Goal: Find specific page/section: Find specific page/section

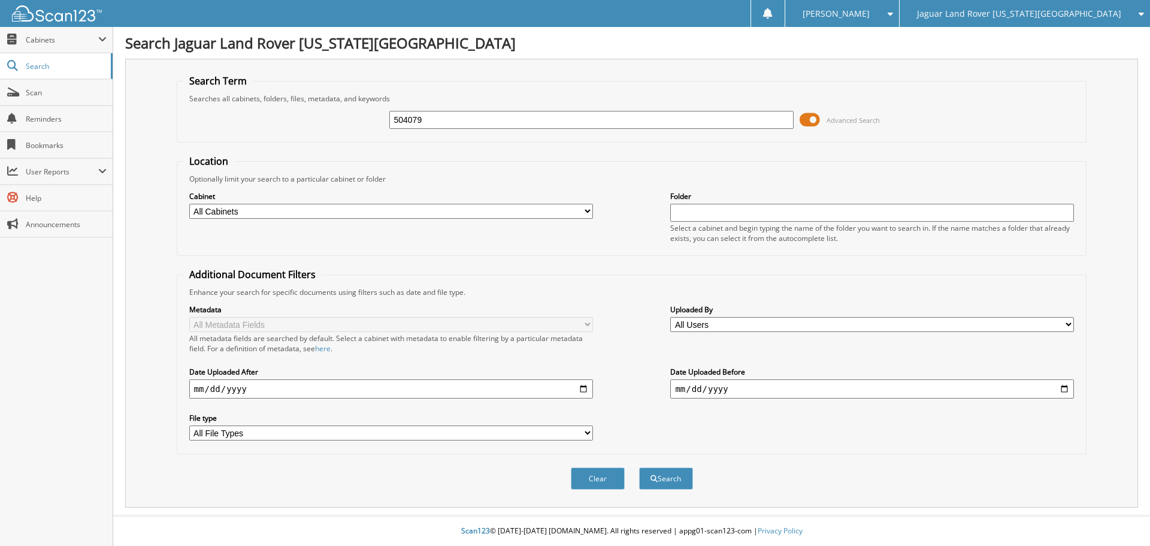
type input "504079"
click at [639, 467] on button "Search" at bounding box center [666, 478] width 54 height 22
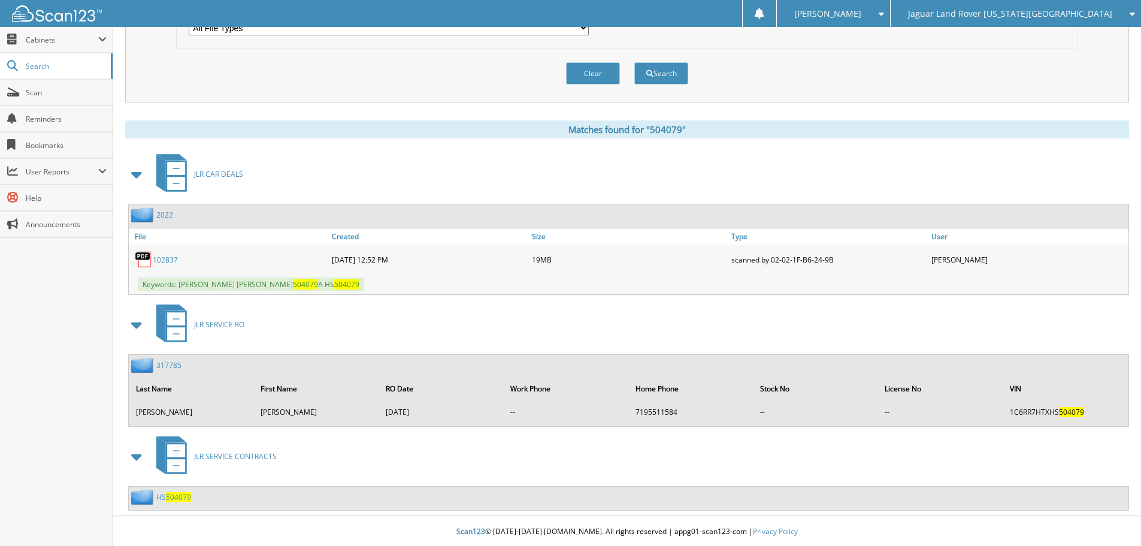
scroll to position [406, 0]
click at [176, 259] on link "102837" at bounding box center [165, 259] width 25 height 10
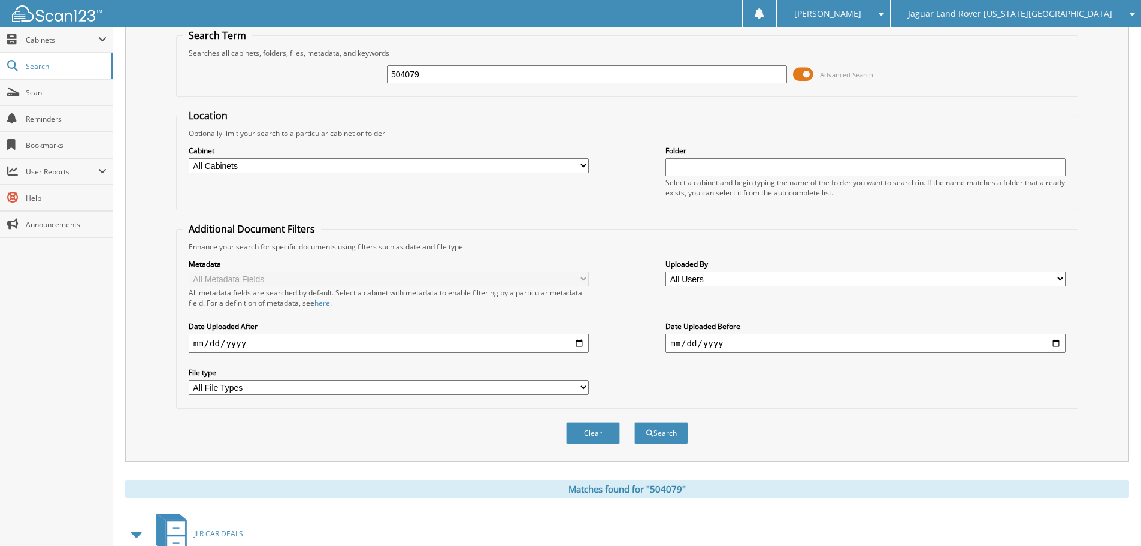
scroll to position [0, 0]
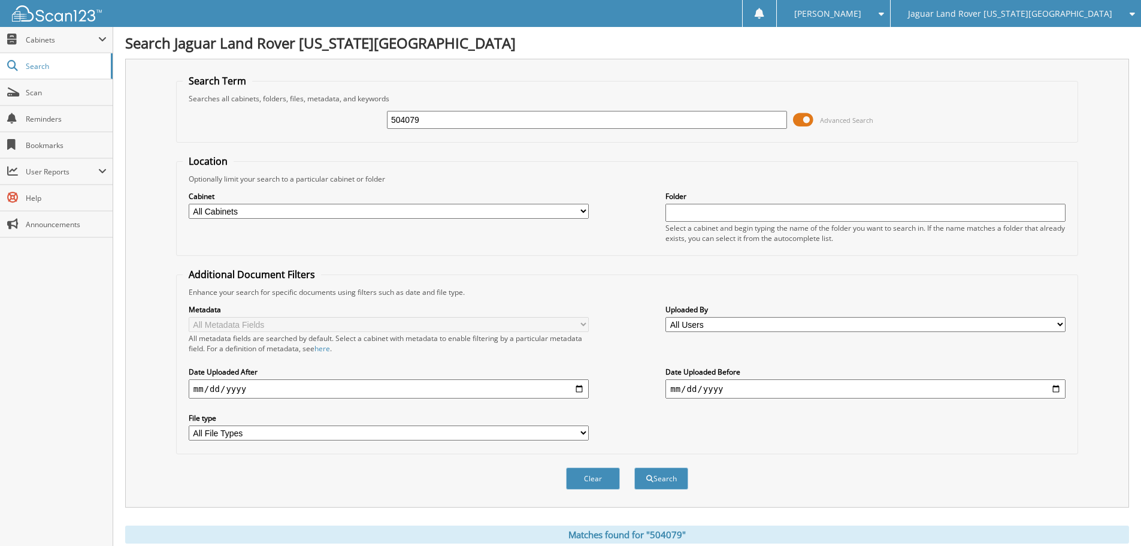
click at [586, 181] on div "Optionally limit your search to a particular cabinet or folder" at bounding box center [627, 179] width 889 height 10
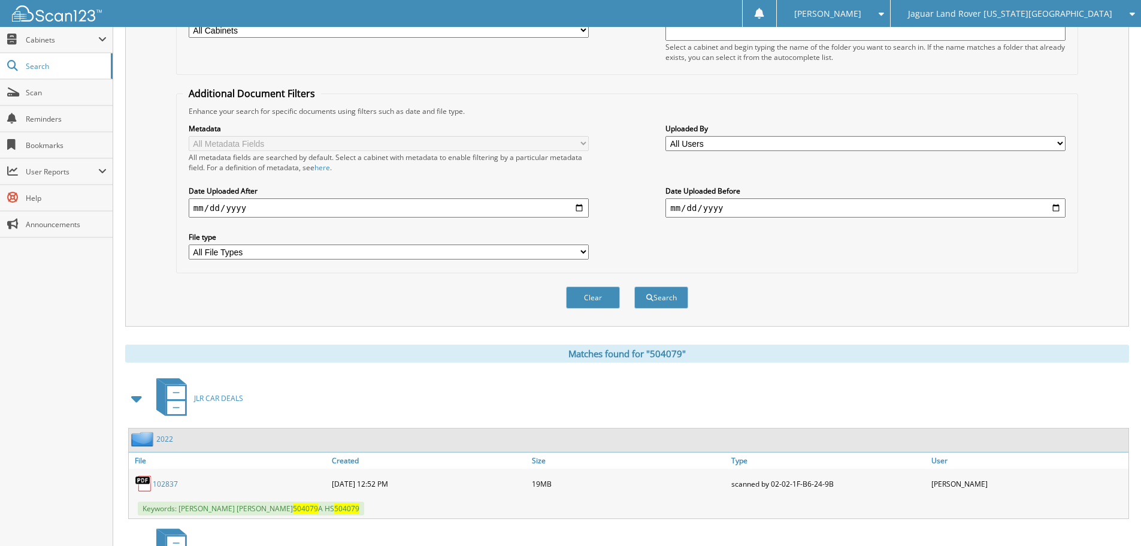
scroll to position [60, 0]
